Goal: Navigation & Orientation: Find specific page/section

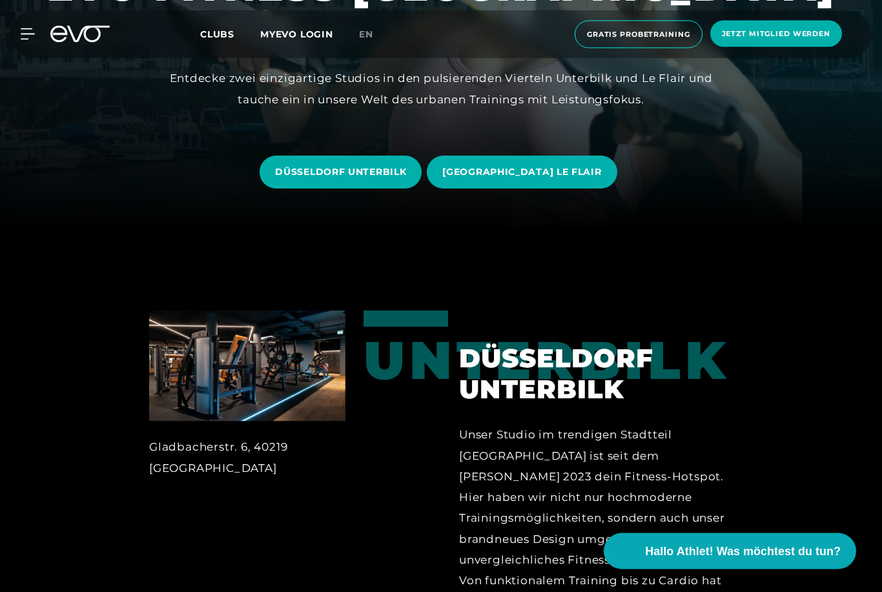
scroll to position [362, 0]
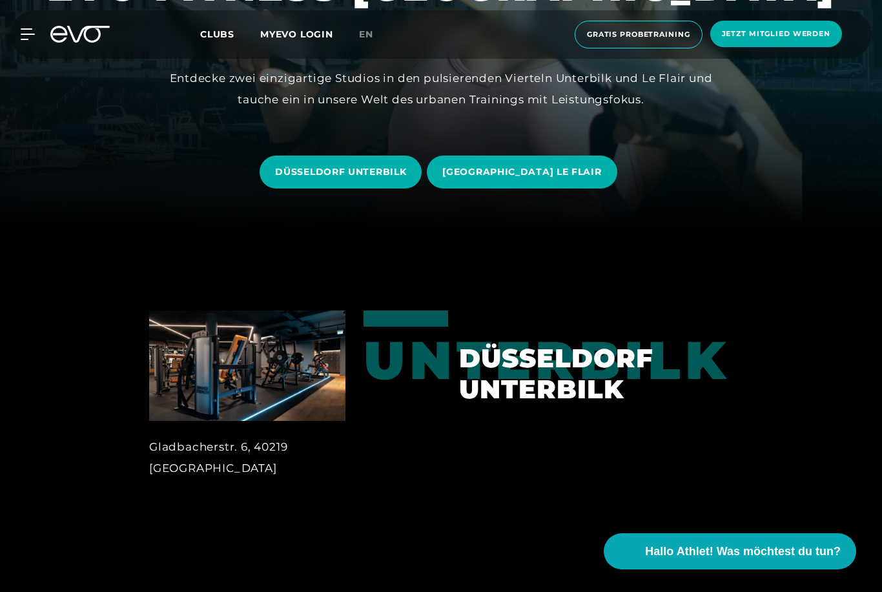
click at [380, 189] on span "DÜSSELDORF UNTERBILK" at bounding box center [341, 172] width 162 height 33
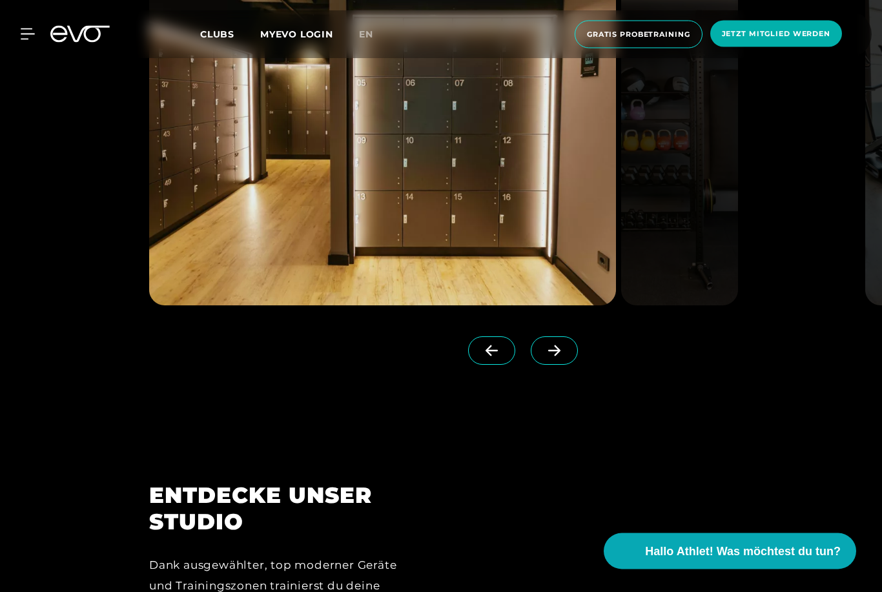
scroll to position [1369, 0]
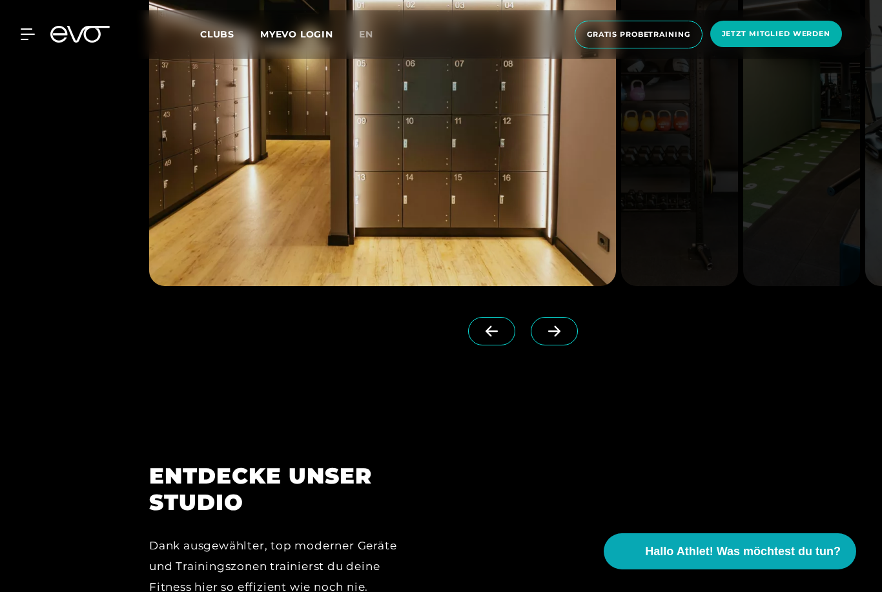
click at [555, 337] on icon at bounding box center [554, 331] width 12 height 11
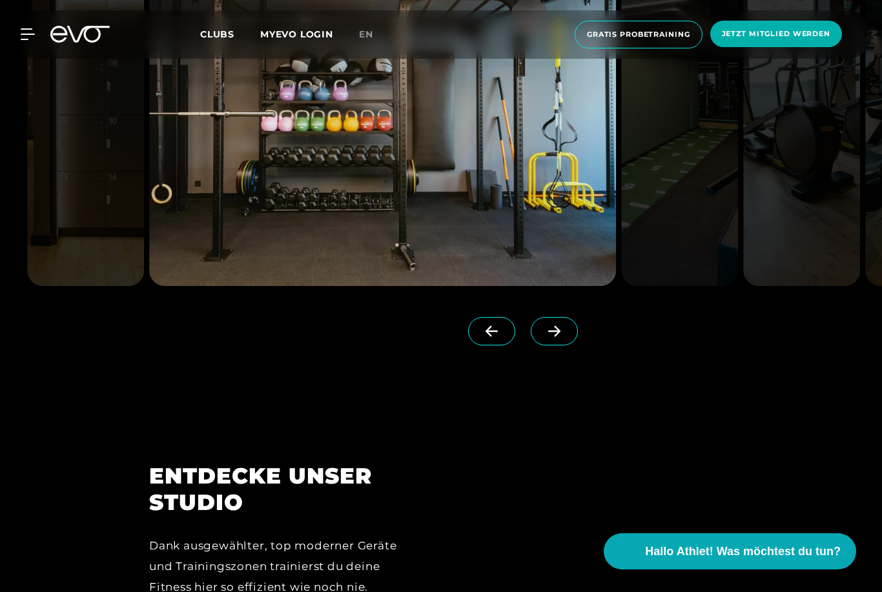
click at [554, 346] on span at bounding box center [554, 331] width 47 height 28
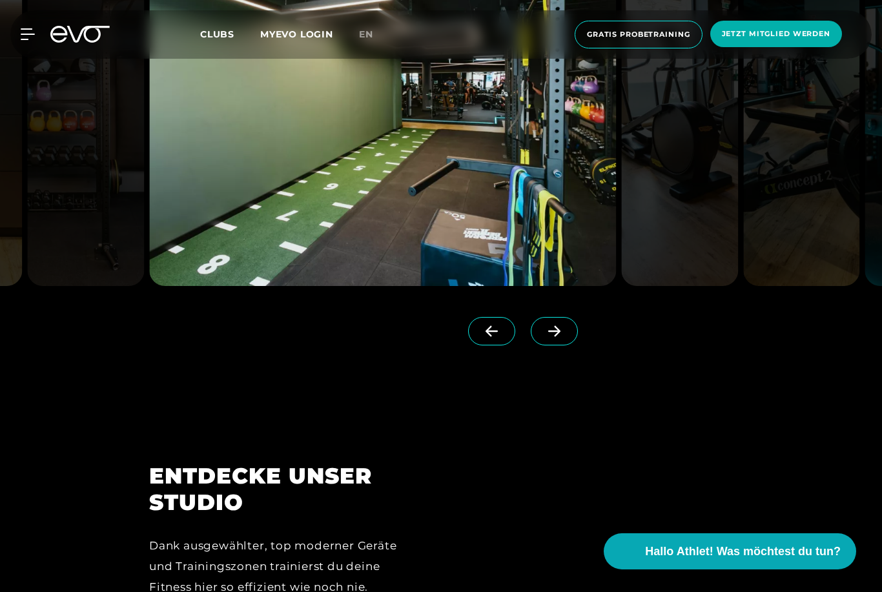
click at [560, 346] on span at bounding box center [554, 331] width 47 height 28
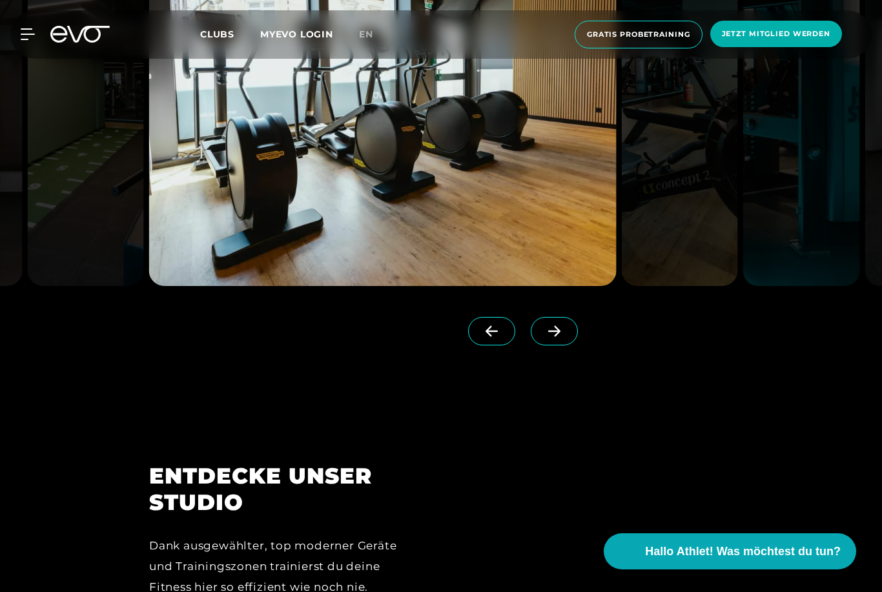
click at [550, 346] on span at bounding box center [554, 331] width 47 height 28
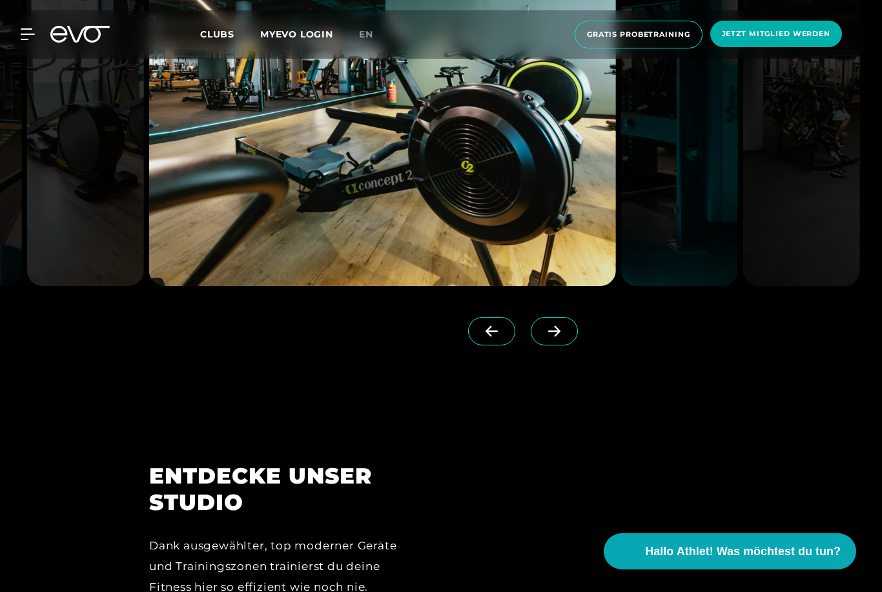
click at [553, 346] on span at bounding box center [554, 331] width 47 height 28
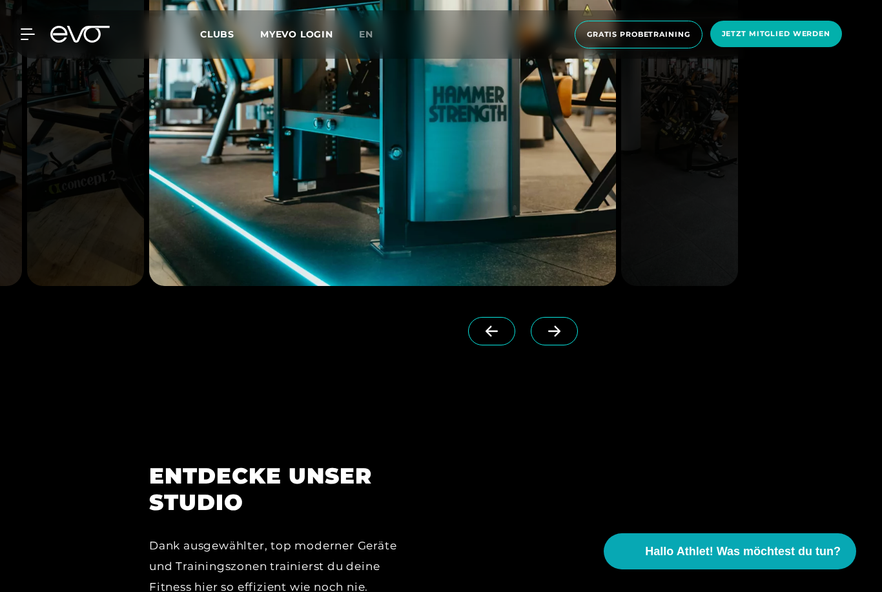
click at [548, 337] on icon at bounding box center [554, 331] width 23 height 12
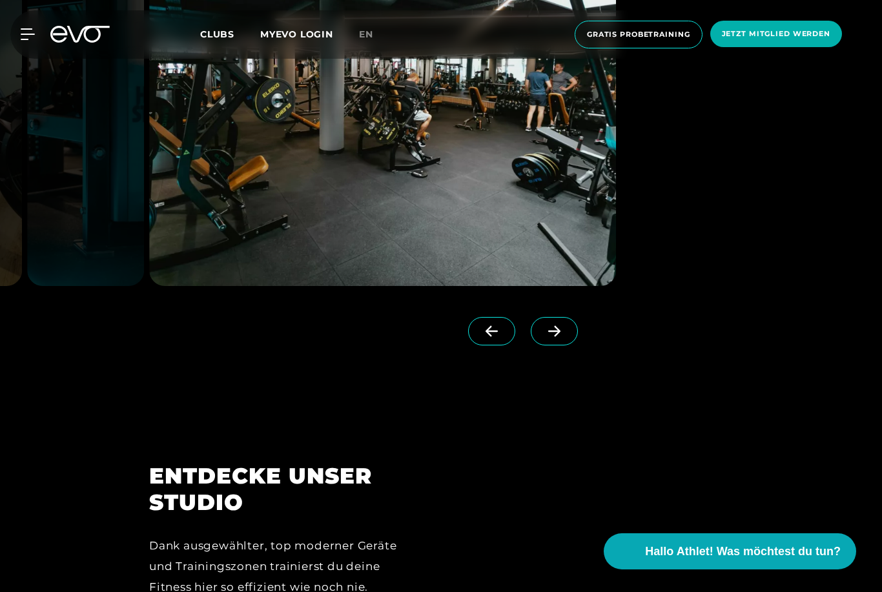
click at [549, 337] on icon at bounding box center [554, 331] width 23 height 12
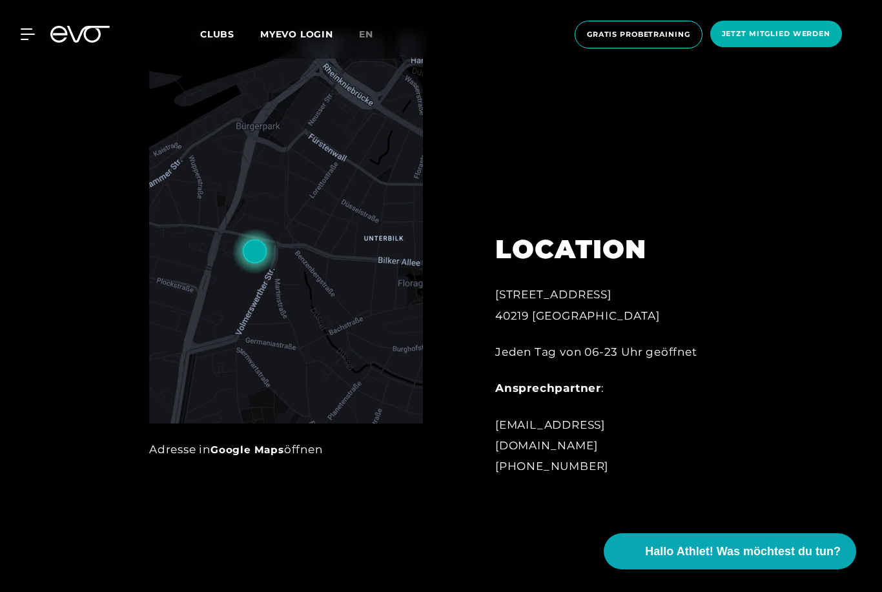
scroll to position [626, 0]
click at [41, 37] on div "MyEVO Login Über EVO Mitgliedschaften Probetraining TAGESPASS EVO Studios [GEOG…" at bounding box center [19, 34] width 45 height 12
click at [59, 12] on div "MyEVO Login Über EVO Mitgliedschaften Probetraining TAGESPASS EVO Studios [GEOG…" at bounding box center [441, 34] width 877 height 48
click at [70, 36] on icon at bounding box center [79, 34] width 59 height 17
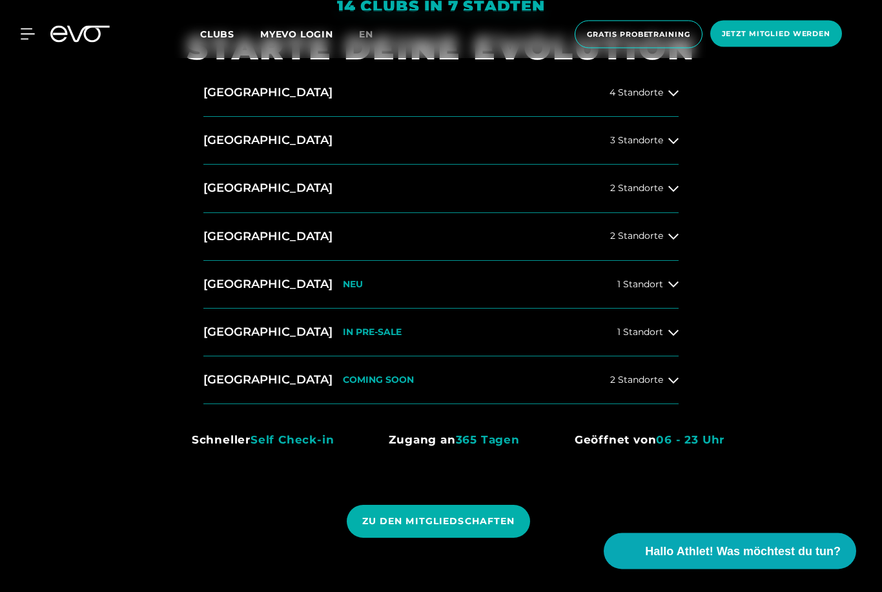
scroll to position [641, 0]
click at [651, 193] on span "2 Standorte" at bounding box center [636, 188] width 53 height 10
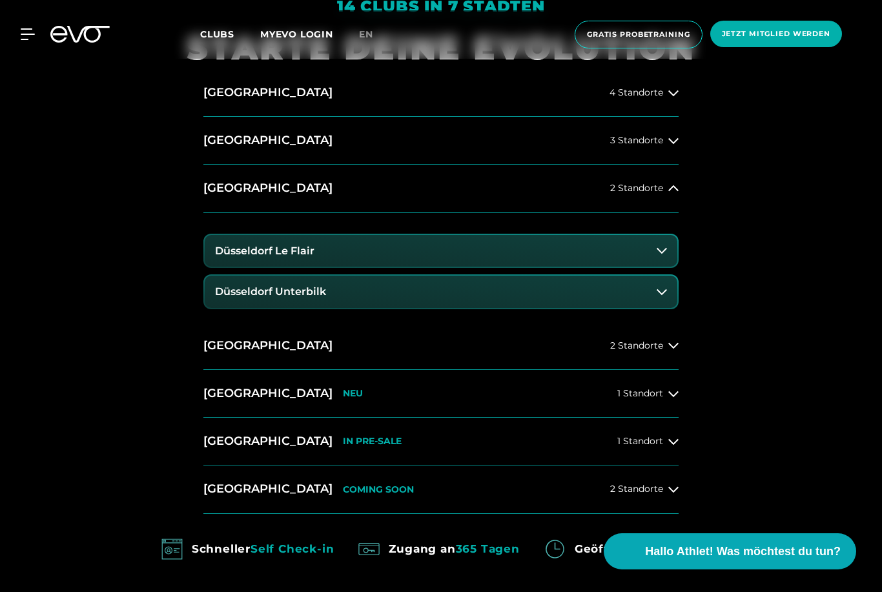
click at [665, 256] on icon at bounding box center [662, 250] width 10 height 10
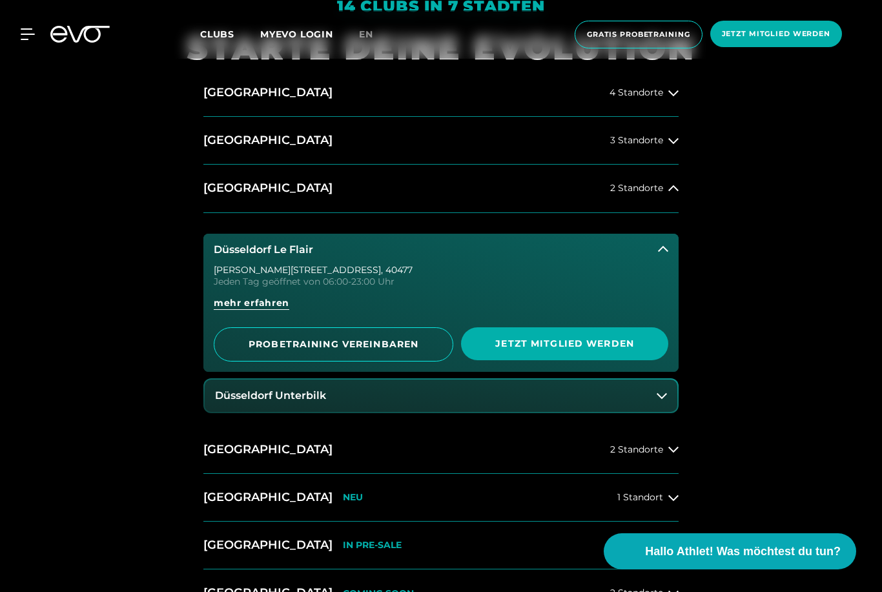
click at [663, 254] on icon at bounding box center [663, 249] width 10 height 10
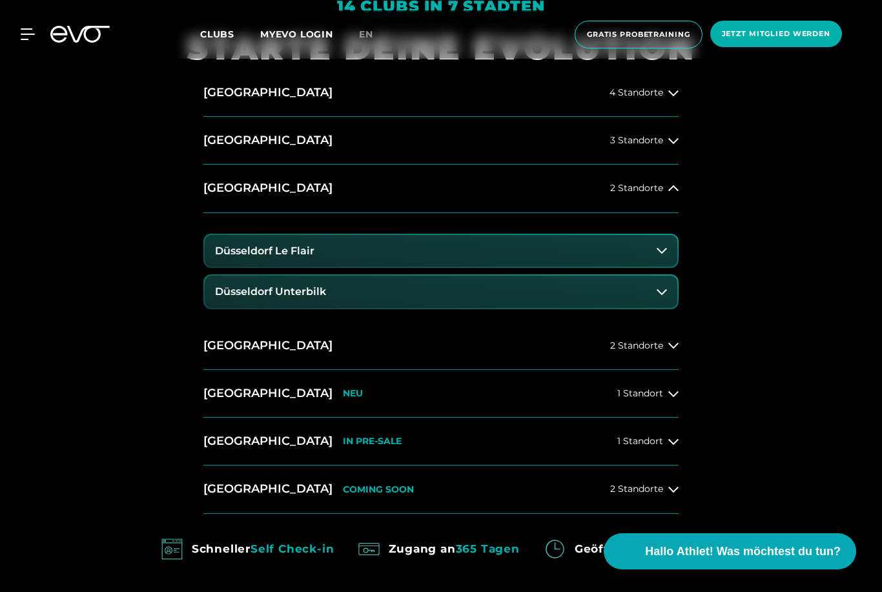
click at [661, 295] on icon at bounding box center [662, 292] width 10 height 6
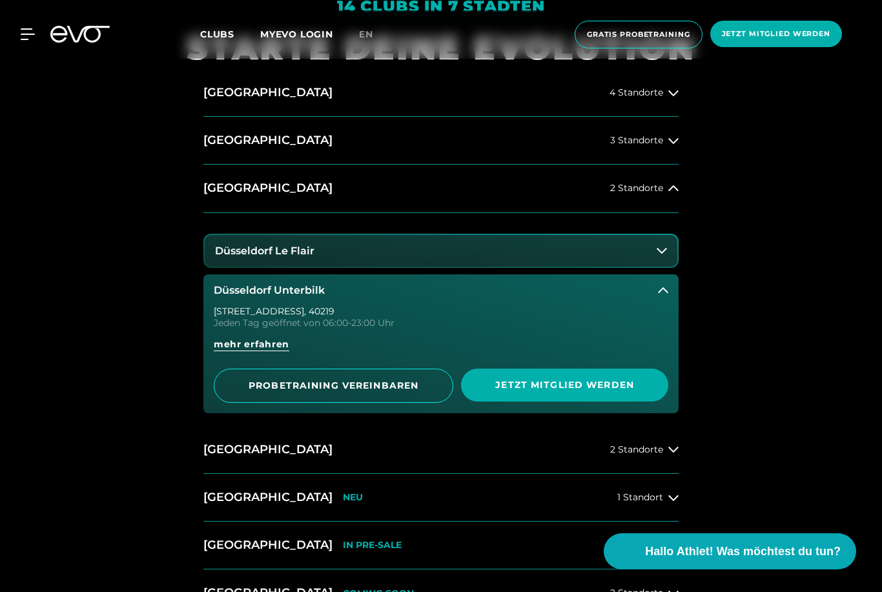
click at [665, 293] on icon at bounding box center [663, 290] width 10 height 6
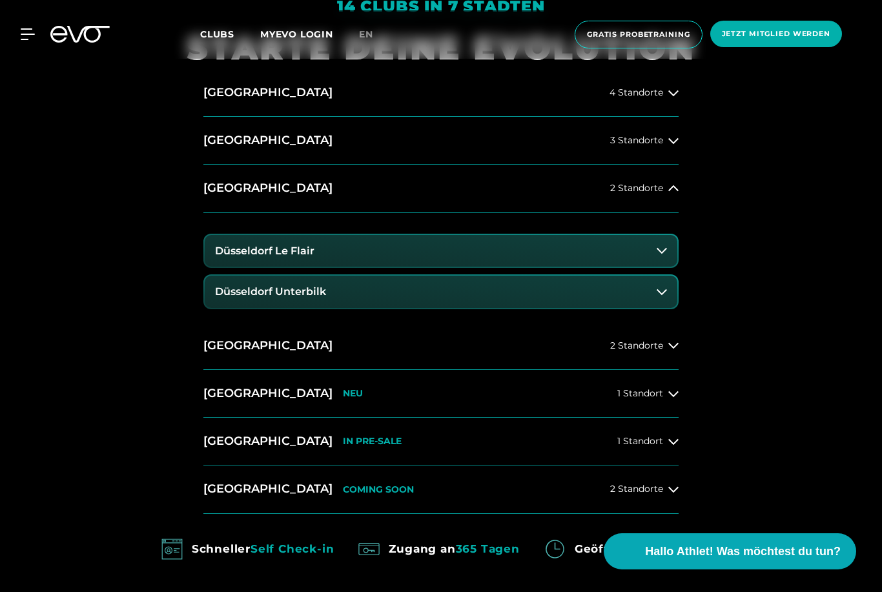
click at [664, 256] on icon at bounding box center [662, 250] width 10 height 10
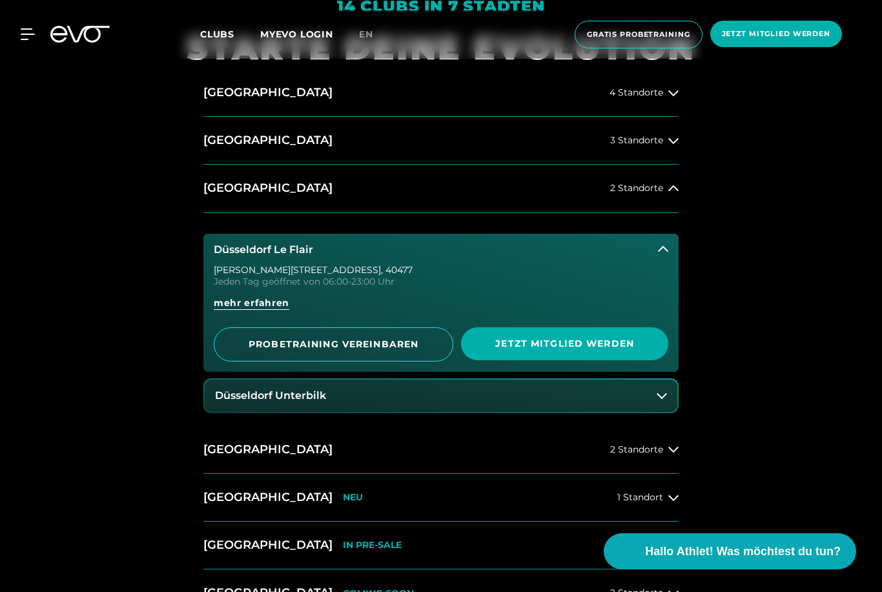
click at [670, 266] on button "Düsseldorf Le Flair" at bounding box center [440, 250] width 475 height 32
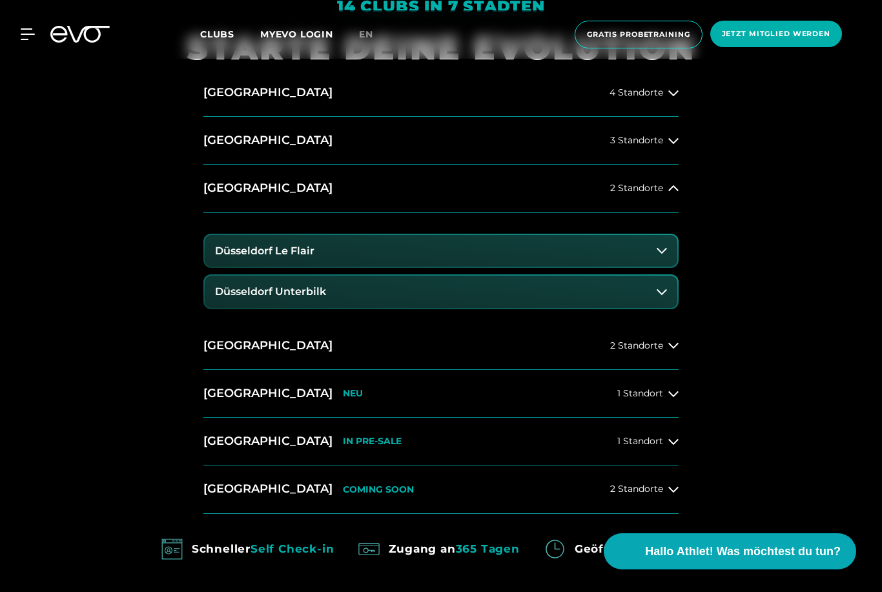
click at [667, 297] on icon at bounding box center [662, 292] width 10 height 10
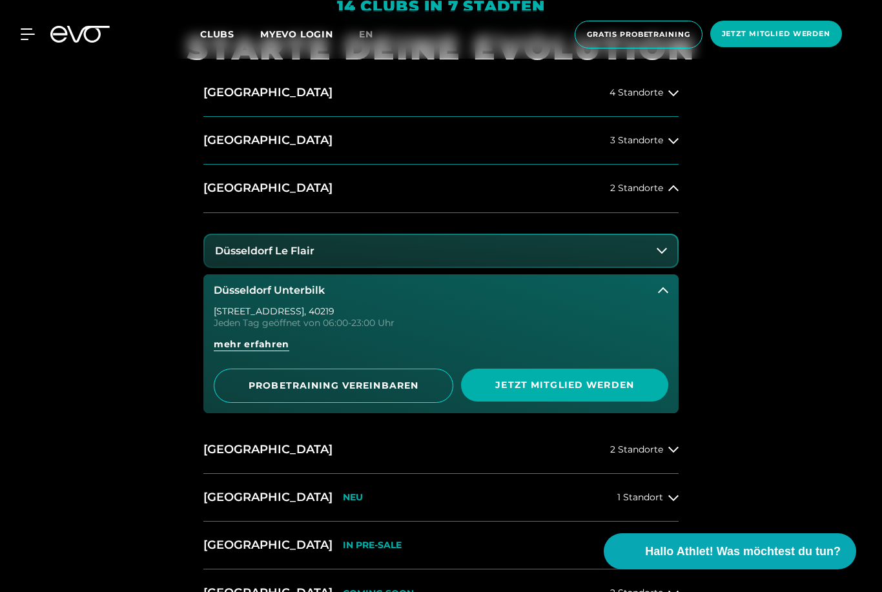
click at [665, 296] on icon at bounding box center [663, 290] width 10 height 10
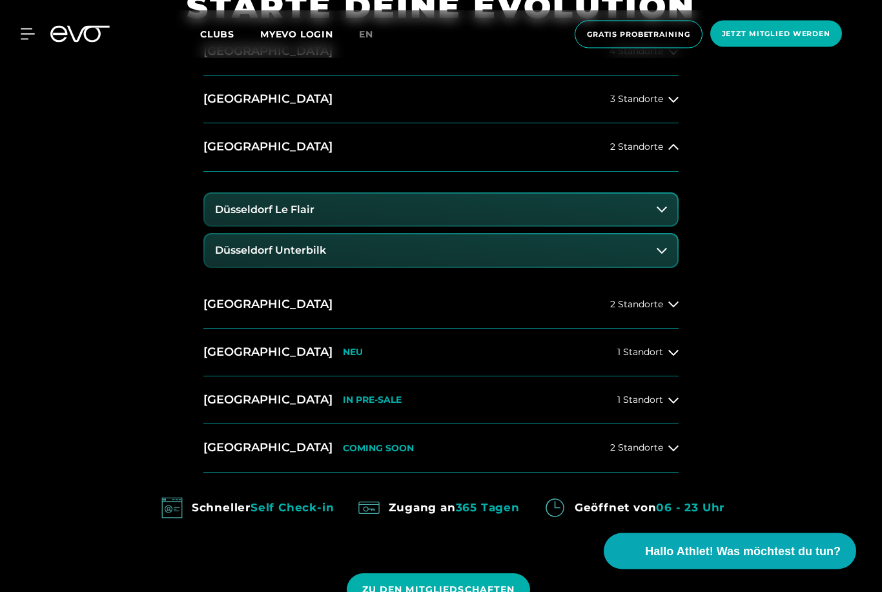
scroll to position [683, 0]
